Goal: Transaction & Acquisition: Purchase product/service

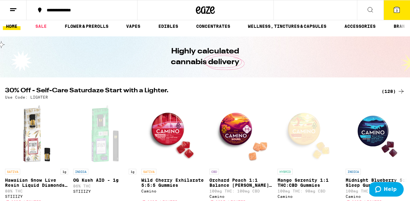
scroll to position [5, 0]
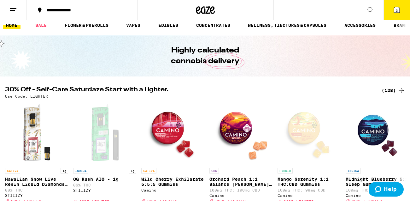
click at [395, 11] on icon at bounding box center [397, 10] width 6 height 6
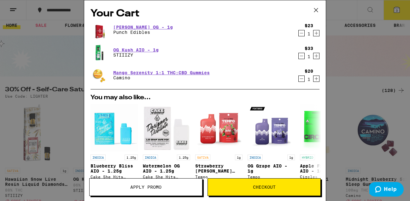
click at [355, 77] on div "Your Cart [PERSON_NAME] OG - 1g Punch Edibles $23 1 OG Kush AIO - 1g STIIIZY $3…" at bounding box center [205, 100] width 410 height 201
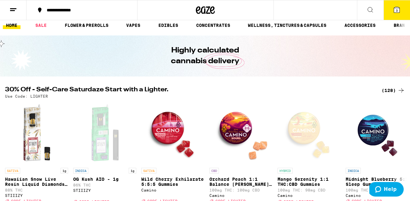
click at [393, 10] on button "3" at bounding box center [397, 10] width 27 height 20
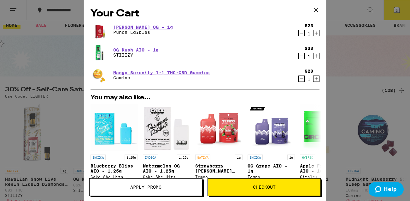
click at [159, 190] on button "Apply Promo" at bounding box center [145, 187] width 113 height 18
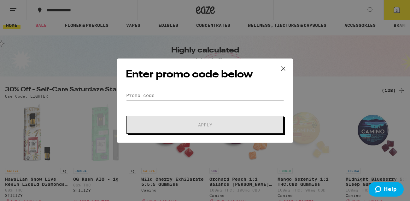
click at [197, 89] on div "Enter promo code below Promo Code Apply" at bounding box center [205, 100] width 177 height 84
click at [190, 93] on input "Promo Code" at bounding box center [205, 95] width 158 height 9
type input "i"
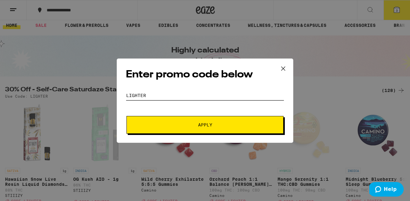
type input "lighter"
click at [247, 121] on button "Apply" at bounding box center [205, 125] width 157 height 18
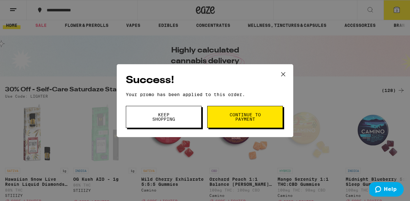
click at [247, 121] on span "Continue to payment" at bounding box center [245, 116] width 32 height 9
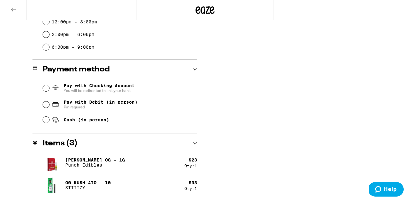
scroll to position [215, 0]
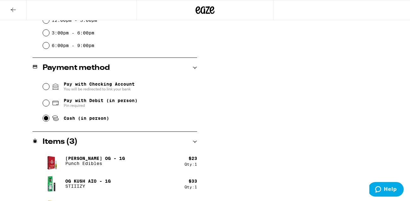
click at [47, 119] on input "Cash (in person)" at bounding box center [46, 118] width 6 height 6
radio input "true"
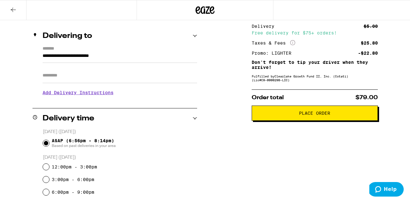
scroll to position [73, 0]
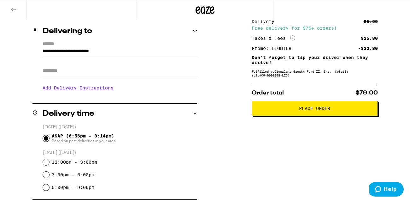
click at [95, 89] on h3 "Add Delivery Instructions" at bounding box center [120, 87] width 155 height 15
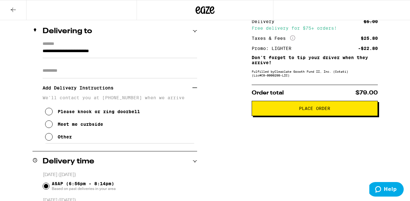
click at [62, 139] on div "Other" at bounding box center [65, 136] width 14 height 5
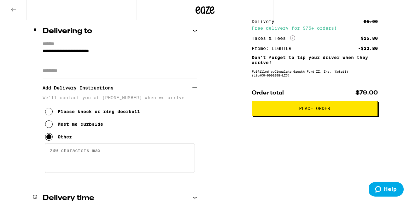
click at [72, 157] on textarea "Enter any other delivery instructions you want driver to know" at bounding box center [120, 158] width 150 height 30
type textarea "O"
type textarea "I"
type textarea "B"
type textarea "P"
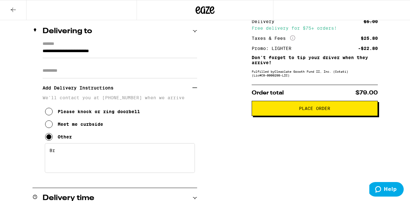
type textarea "B"
type textarea "Please bring a pack of marb lights and ill give you $50 in cash"
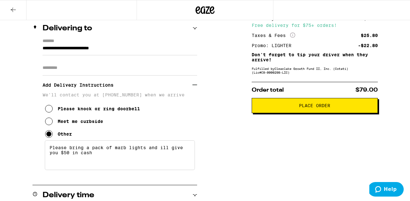
scroll to position [74, 0]
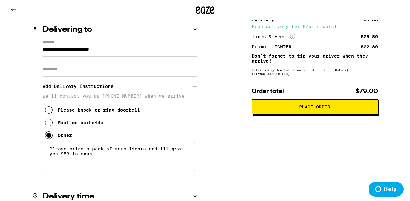
drag, startPoint x: 133, startPoint y: 159, endPoint x: 46, endPoint y: 143, distance: 88.6
click at [46, 143] on div "We'll contact you at [PHONE_NUMBER] when we arrive Please knock or ring doorbel…" at bounding box center [120, 132] width 155 height 79
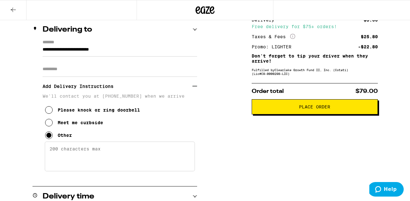
type textarea "\"
click at [49, 126] on icon at bounding box center [49, 123] width 8 height 8
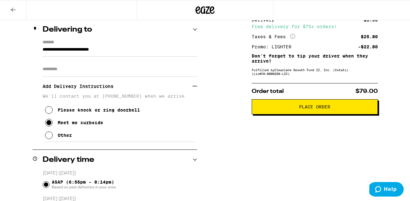
click at [50, 114] on icon at bounding box center [49, 110] width 8 height 8
click at [197, 88] on icon at bounding box center [194, 86] width 5 height 5
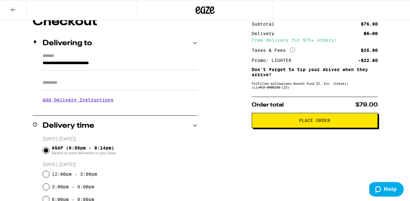
scroll to position [76, 0]
